Goal: Navigation & Orientation: Find specific page/section

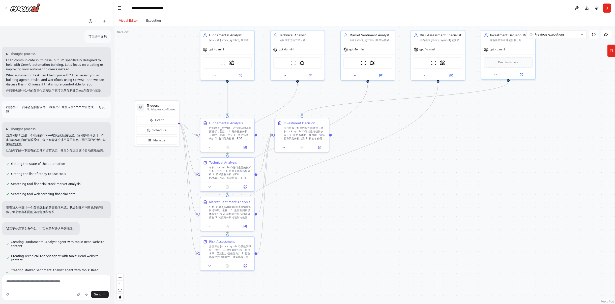
scroll to position [696, 0]
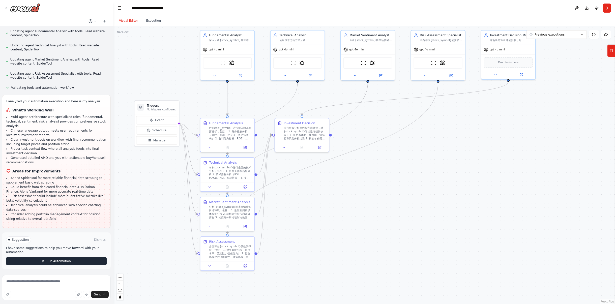
click at [47, 260] on span "Run Automation" at bounding box center [58, 261] width 24 height 4
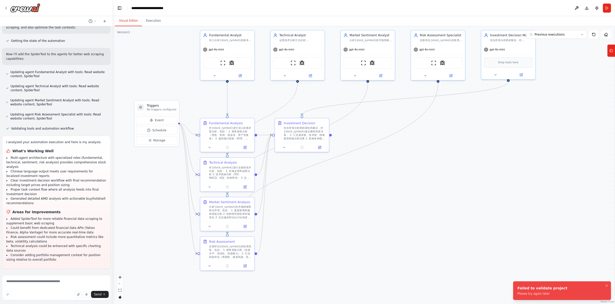
click at [465, 192] on div ".deletable-edge-delete-btn { width: 20px; height: 20px; border: 0px solid #ffff…" at bounding box center [364, 165] width 502 height 278
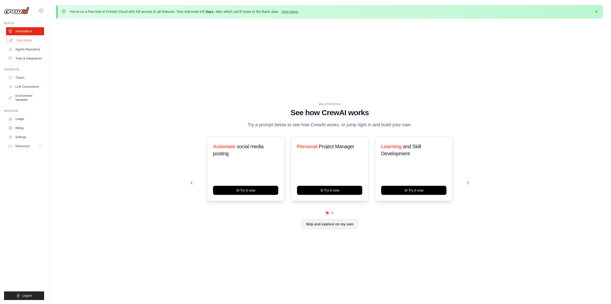
click at [24, 41] on link "Crew Studio" at bounding box center [26, 40] width 38 height 8
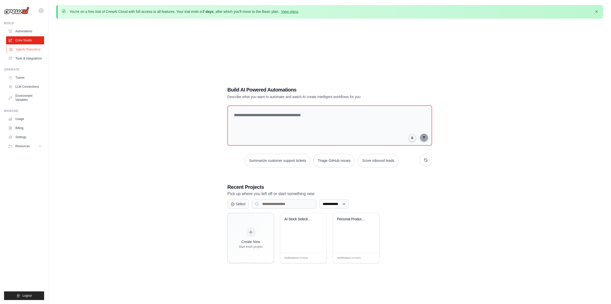
click at [30, 50] on link "Agents Repository" at bounding box center [26, 49] width 38 height 8
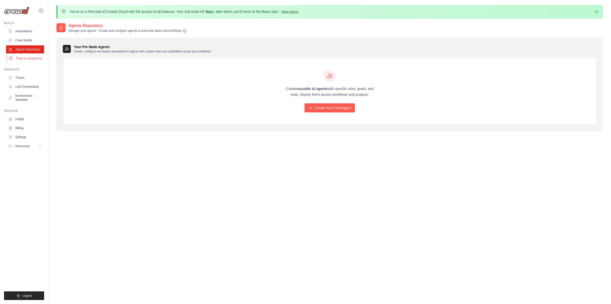
click at [28, 57] on link "Tools & Integrations" at bounding box center [26, 58] width 38 height 8
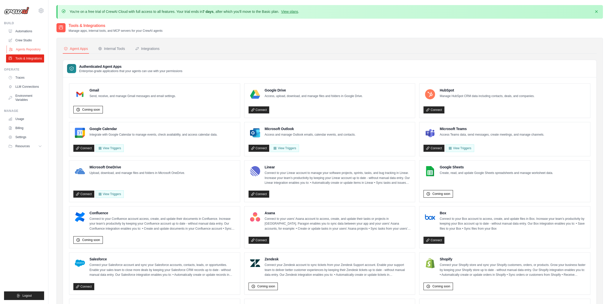
click at [27, 49] on link "Agents Repository" at bounding box center [26, 49] width 38 height 8
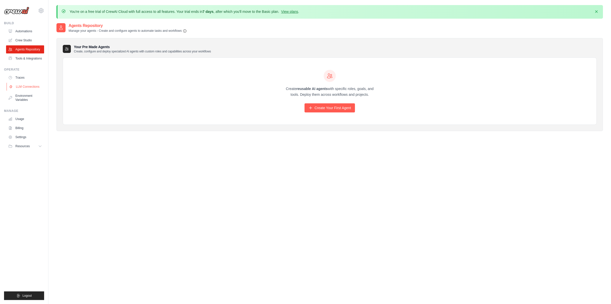
click at [28, 86] on link "LLM Connections" at bounding box center [26, 87] width 38 height 8
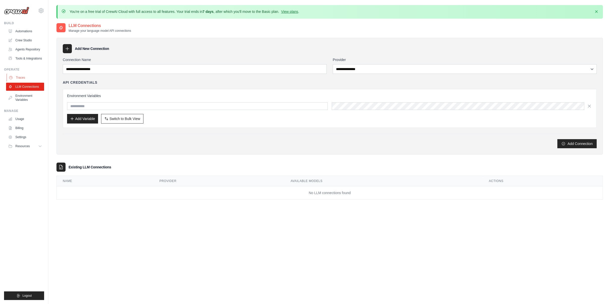
click at [19, 77] on link "Traces" at bounding box center [26, 78] width 38 height 8
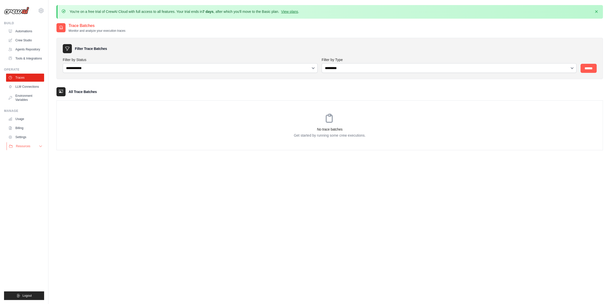
click at [32, 147] on button "Resources" at bounding box center [26, 146] width 38 height 8
click at [23, 119] on link "Usage" at bounding box center [26, 119] width 38 height 8
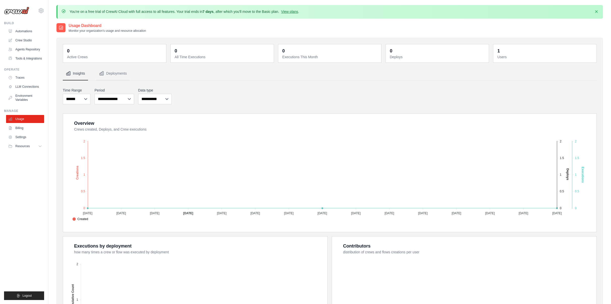
click at [500, 52] on div "1" at bounding box center [498, 50] width 3 height 7
click at [16, 31] on link "Automations" at bounding box center [26, 31] width 38 height 8
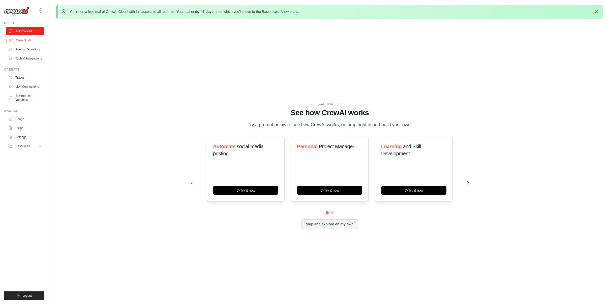
click at [19, 41] on link "Crew Studio" at bounding box center [26, 40] width 38 height 8
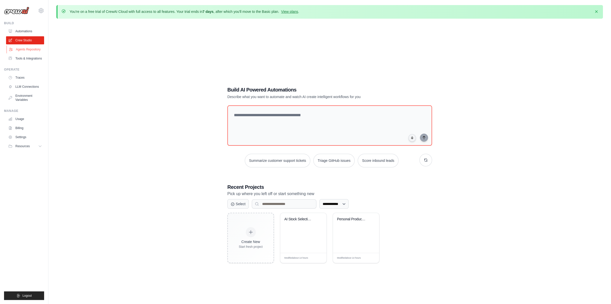
click at [22, 50] on link "Agents Repository" at bounding box center [26, 49] width 38 height 8
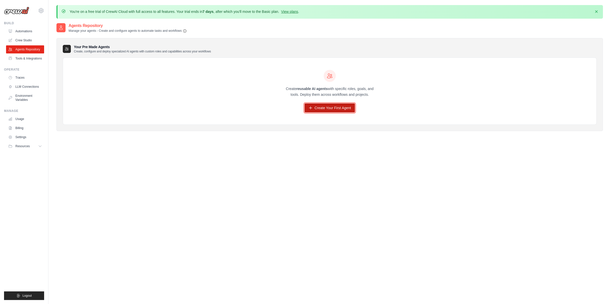
click at [317, 107] on link "Create Your First Agent" at bounding box center [329, 107] width 51 height 9
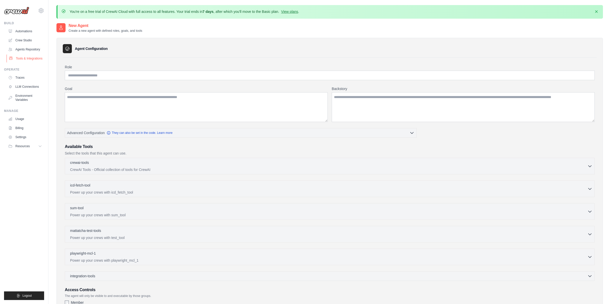
click at [23, 59] on link "Tools & Integrations" at bounding box center [26, 58] width 38 height 8
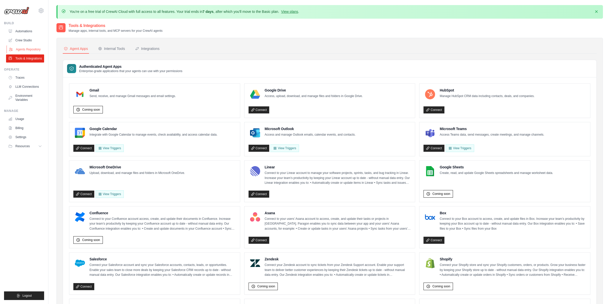
click at [25, 50] on link "Agents Repository" at bounding box center [26, 49] width 38 height 8
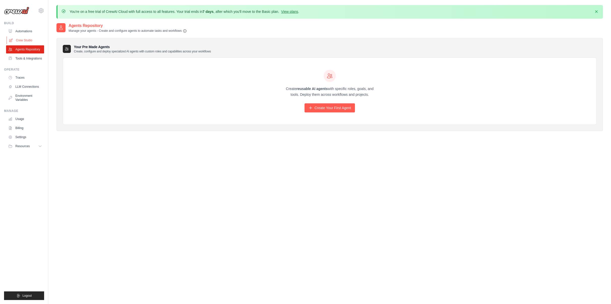
click at [26, 40] on link "Crew Studio" at bounding box center [26, 40] width 38 height 8
